Goal: Find specific page/section: Locate item on page

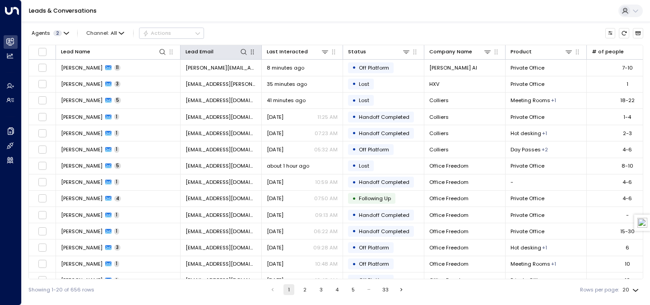
click at [242, 47] on div "Lead Email" at bounding box center [221, 51] width 71 height 9
click at [243, 51] on icon at bounding box center [243, 51] width 7 height 7
type input "**********"
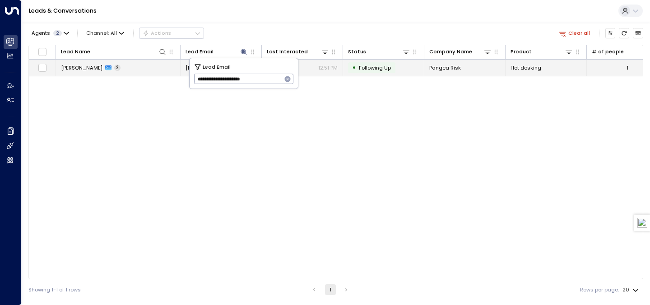
click at [140, 70] on td "[PERSON_NAME] 2" at bounding box center [118, 68] width 125 height 16
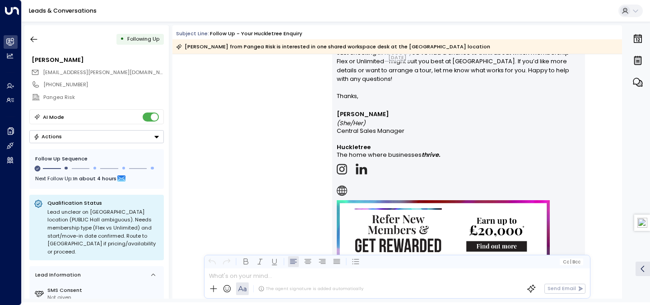
scroll to position [817, 0]
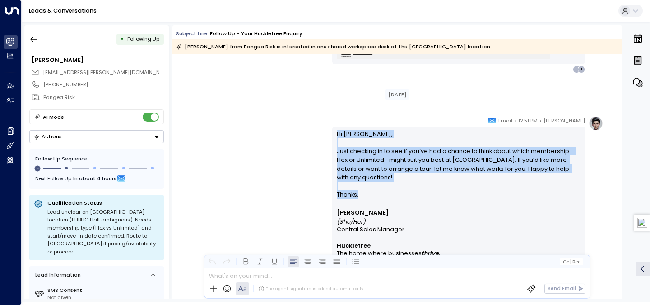
drag, startPoint x: 366, startPoint y: 190, endPoint x: 335, endPoint y: 135, distance: 62.7
click at [335, 135] on div "Hi [PERSON_NAME], Just checking in to see if you’ve had a chance to think about…" at bounding box center [458, 258] width 253 height 264
copy div "Hi [PERSON_NAME], Just checking in to see if you’ve had a chance to think about…"
